Goal: Find specific page/section: Find specific page/section

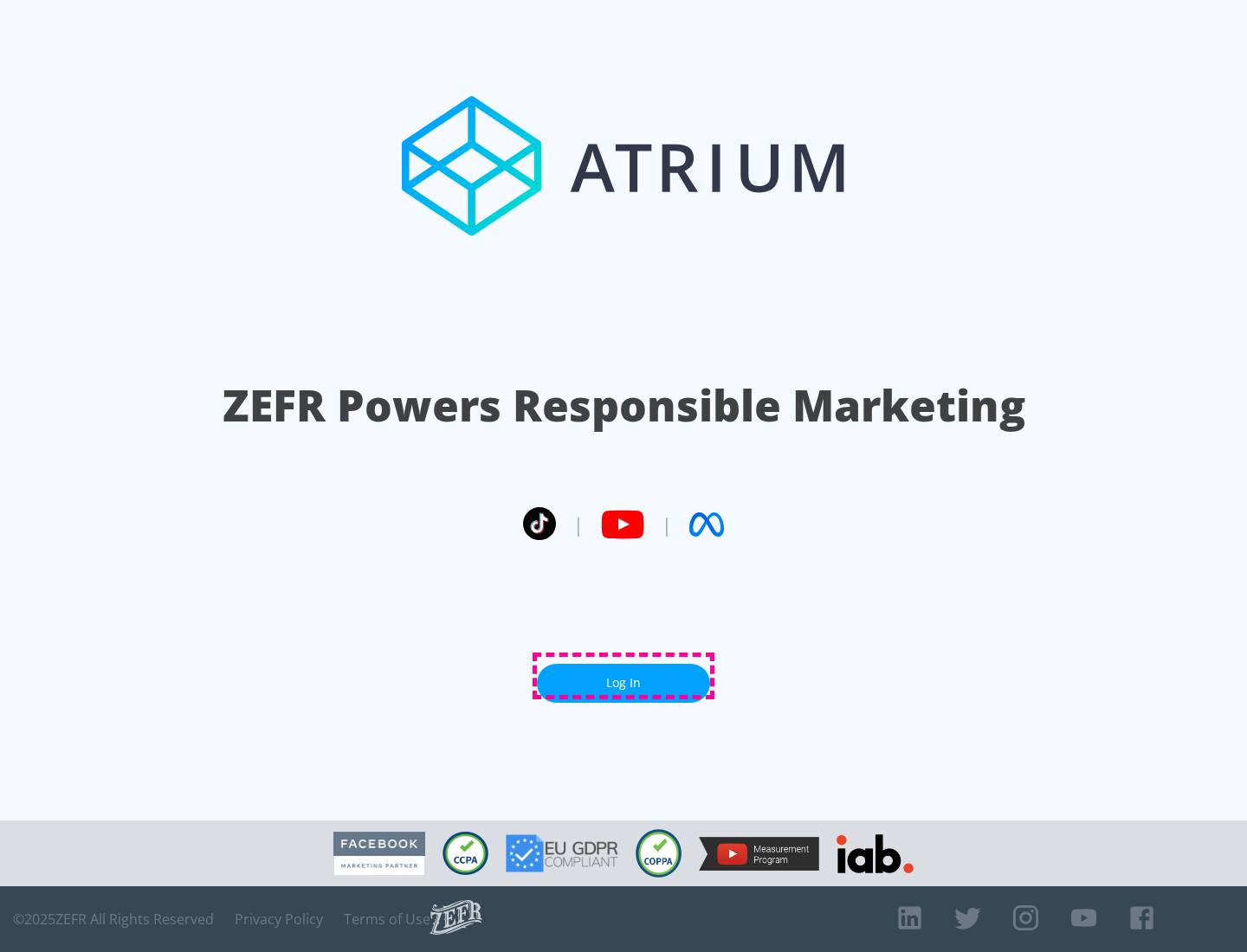
click at [623, 676] on link "Log In" at bounding box center [623, 683] width 174 height 39
